Goal: Check status: Check status

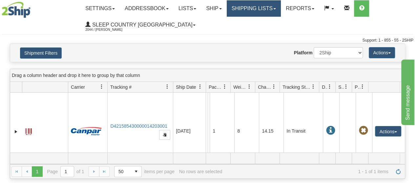
click at [279, 6] on link "Shipping lists" at bounding box center [254, 8] width 54 height 16
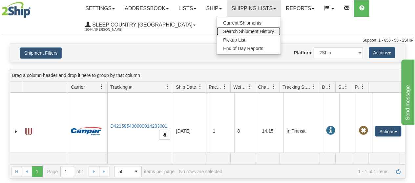
click at [253, 30] on span "Search Shipment History" at bounding box center [248, 31] width 51 height 5
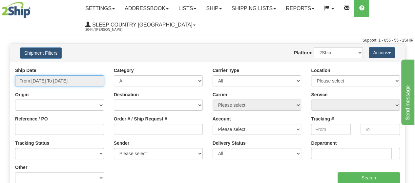
click at [90, 82] on input "From [DATE] To [DATE]" at bounding box center [59, 80] width 89 height 11
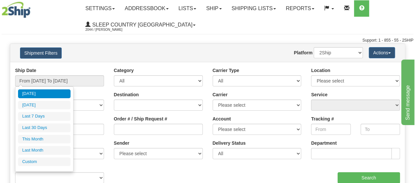
click at [47, 130] on li "Last 30 Days" at bounding box center [44, 128] width 52 height 9
type input "From [DATE] To [DATE]"
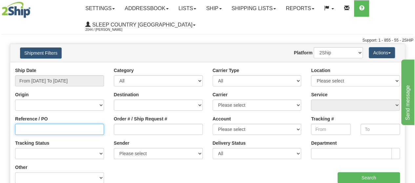
click at [28, 130] on input "Reference / PO" at bounding box center [59, 129] width 89 height 11
type input "3011376"
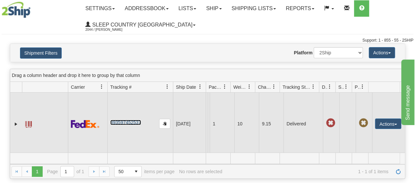
click at [125, 125] on link "393597452537" at bounding box center [125, 122] width 30 height 5
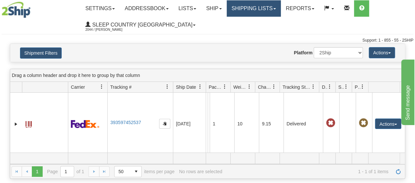
click at [276, 8] on span at bounding box center [274, 8] width 3 height 1
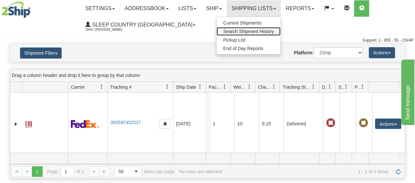
click at [256, 33] on span "Search Shipment History" at bounding box center [248, 31] width 51 height 5
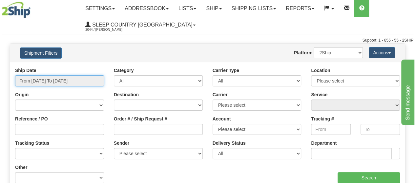
click at [95, 80] on input "From [DATE] To [DATE]" at bounding box center [59, 80] width 89 height 11
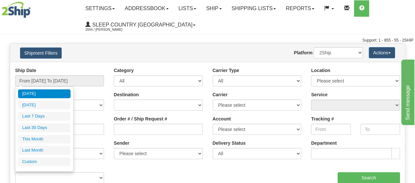
click at [33, 129] on li "Last 30 Days" at bounding box center [44, 128] width 52 height 9
type input "From [DATE] To [DATE]"
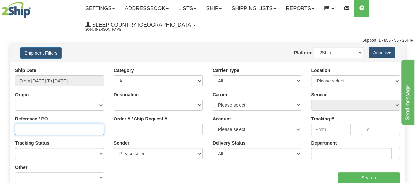
click at [24, 130] on input "Reference / PO" at bounding box center [59, 129] width 89 height 11
type input "1028579"
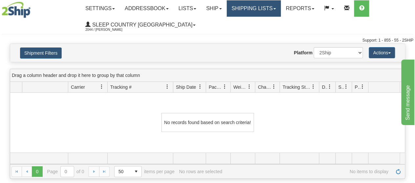
click at [280, 7] on link "Shipping lists" at bounding box center [254, 8] width 54 height 16
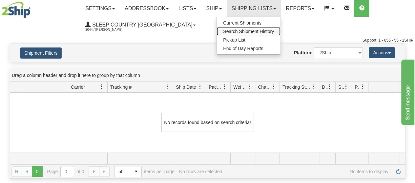
click at [264, 30] on span "Search Shipment History" at bounding box center [248, 31] width 51 height 5
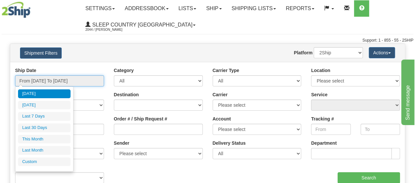
click at [92, 79] on input "From [DATE] To [DATE]" at bounding box center [59, 80] width 89 height 11
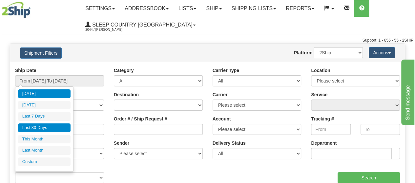
click at [50, 126] on li "Last 30 Days" at bounding box center [44, 128] width 52 height 9
type input "From [DATE] To [DATE]"
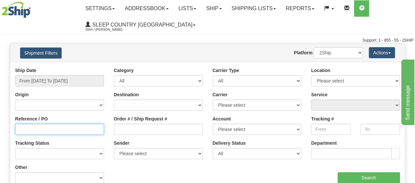
click at [22, 131] on input "Reference / PO" at bounding box center [59, 129] width 89 height 11
type input "3011376"
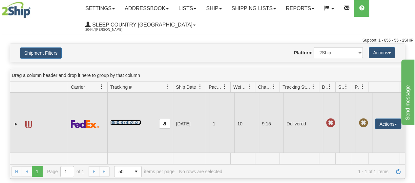
click at [129, 125] on link "393597452537" at bounding box center [125, 122] width 30 height 5
